Goal: Find contact information: Find contact information

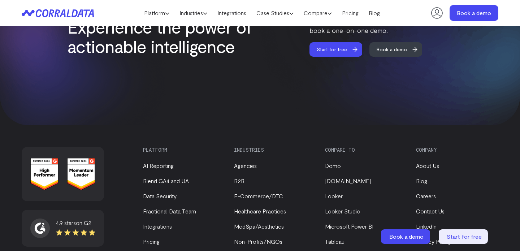
scroll to position [3064, 0]
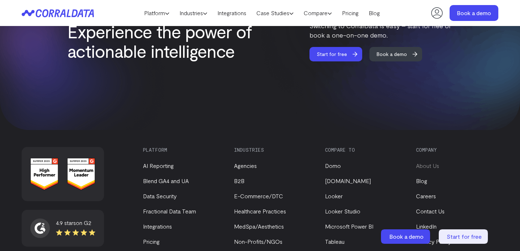
click at [427, 163] on link "About Us" at bounding box center [427, 166] width 23 height 7
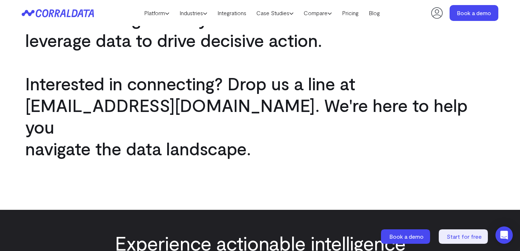
scroll to position [1044, 0]
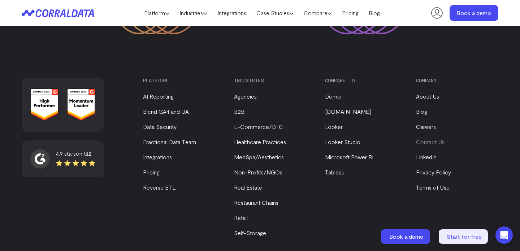
click at [429, 138] on link "Contact Us" at bounding box center [430, 141] width 29 height 7
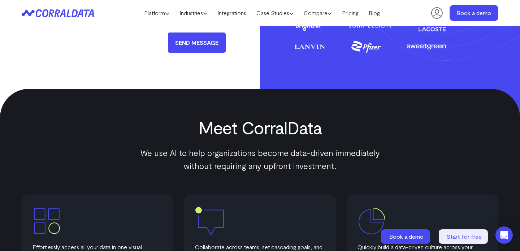
scroll to position [249, 0]
